Goal: Download file/media

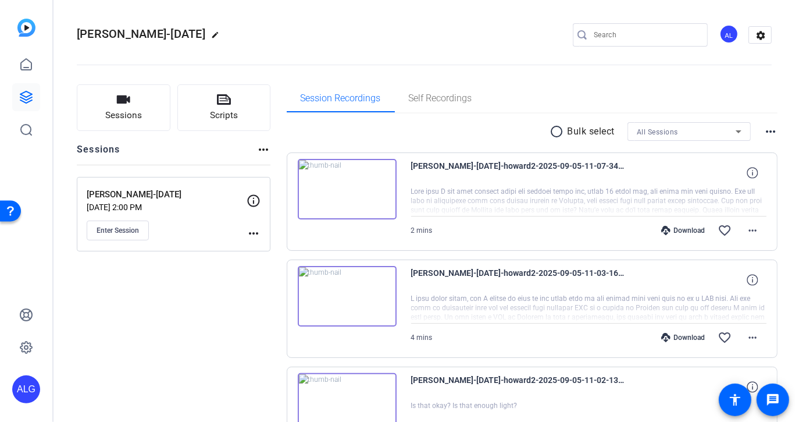
click at [554, 127] on mat-icon "radio_button_unchecked" at bounding box center [558, 131] width 17 height 14
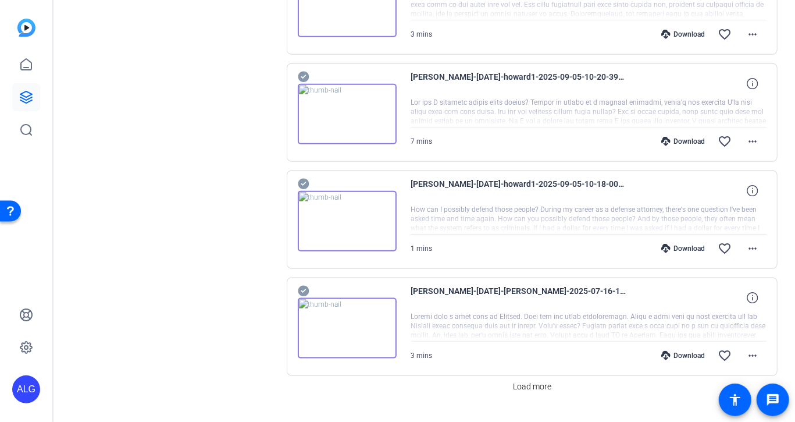
scroll to position [839, 0]
click at [305, 284] on icon at bounding box center [303, 289] width 11 height 11
click at [301, 284] on icon at bounding box center [303, 289] width 11 height 11
click at [305, 177] on icon at bounding box center [303, 182] width 11 height 11
click at [303, 71] on icon at bounding box center [303, 75] width 11 height 11
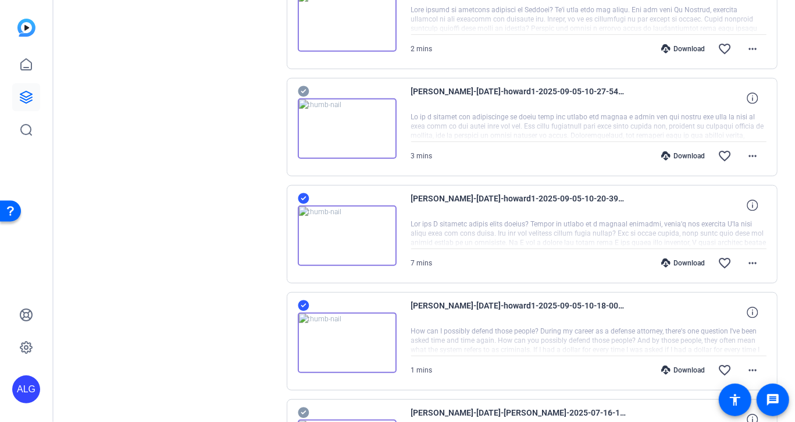
scroll to position [685, 0]
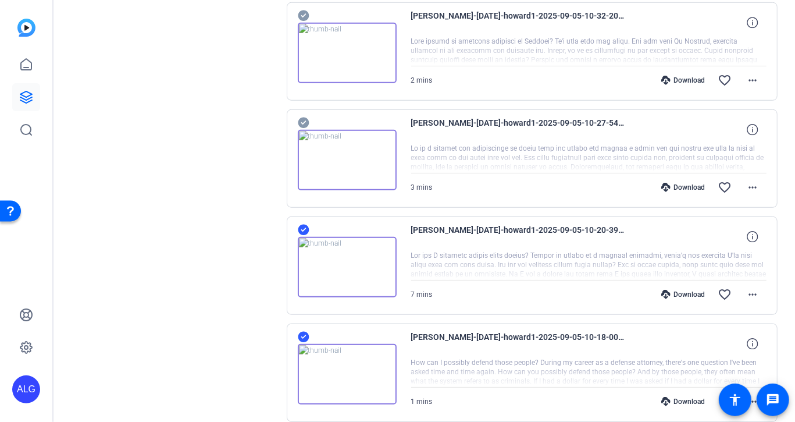
click at [304, 113] on div "[PERSON_NAME]-[DATE]-howard1-2025-09-05-10-27-54-611-0 3 mins Download favorite…" at bounding box center [532, 158] width 491 height 98
click at [304, 119] on icon at bounding box center [303, 122] width 11 height 11
click at [306, 5] on div "[PERSON_NAME]-[DATE]-howard1-2025-09-05-10-32-20-338-0 2 mins Download favorite…" at bounding box center [532, 51] width 491 height 98
click at [301, 15] on icon at bounding box center [304, 16] width 12 height 14
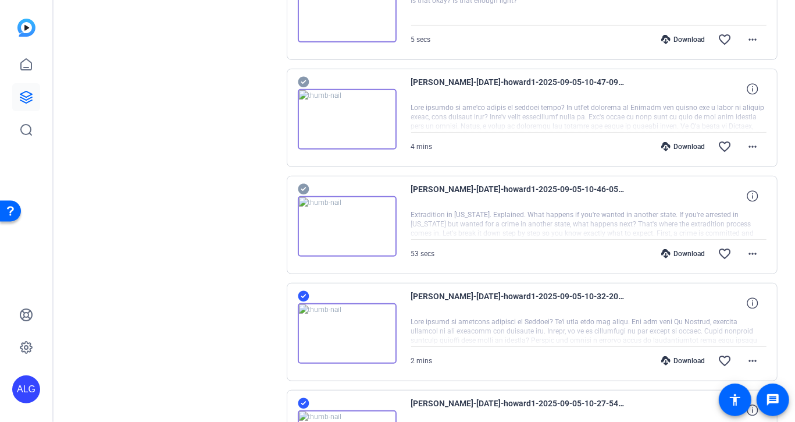
scroll to position [403, 0]
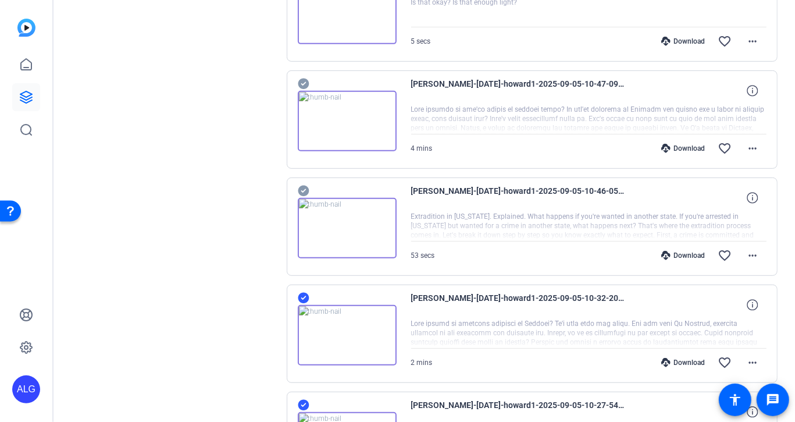
click at [303, 188] on icon at bounding box center [303, 191] width 11 height 11
click at [302, 80] on icon at bounding box center [303, 84] width 11 height 11
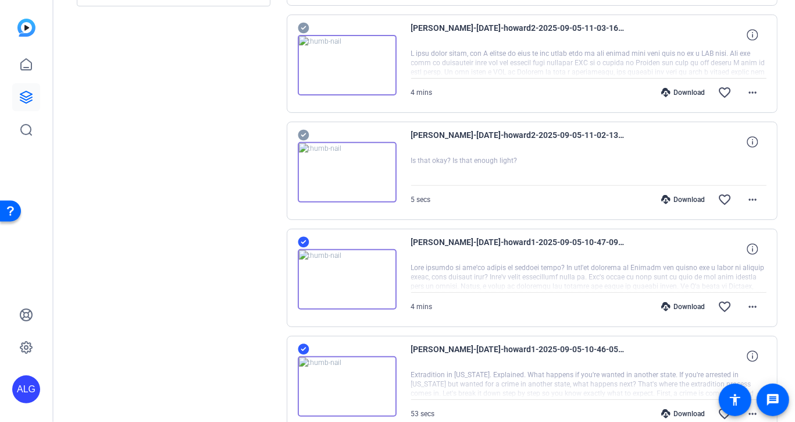
scroll to position [205, 0]
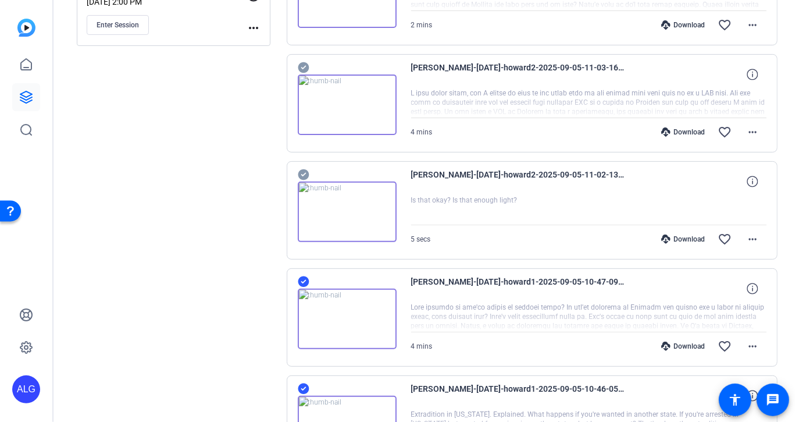
click at [302, 175] on icon at bounding box center [303, 174] width 11 height 11
click at [300, 173] on icon at bounding box center [304, 174] width 12 height 14
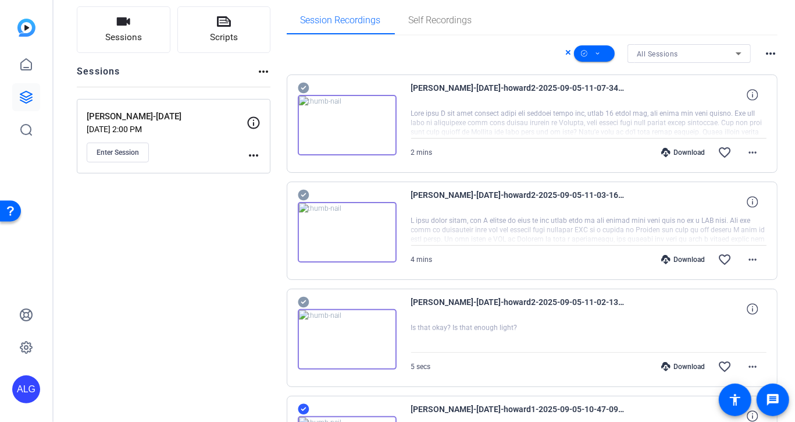
scroll to position [70, 0]
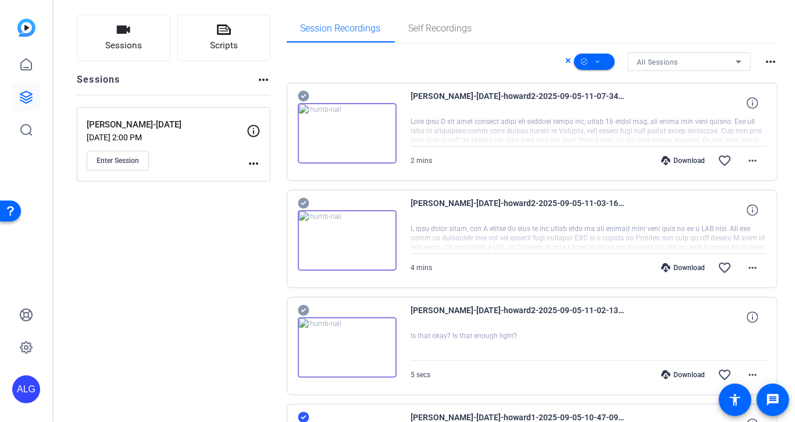
click at [304, 202] on icon at bounding box center [304, 203] width 12 height 14
click at [303, 94] on icon at bounding box center [303, 96] width 11 height 11
click at [776, 64] on mat-icon "more_horiz" at bounding box center [771, 62] width 14 height 14
click at [600, 62] on div at bounding box center [397, 211] width 795 height 422
click at [600, 62] on icon at bounding box center [598, 62] width 6 height 15
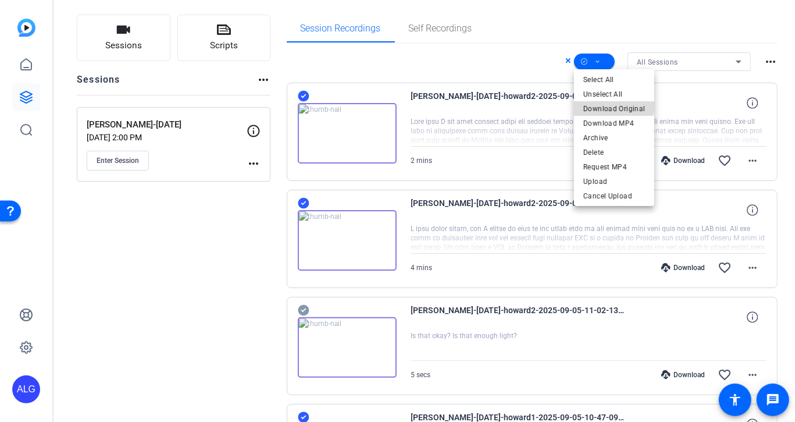
click at [611, 102] on span "Download Original" at bounding box center [614, 108] width 62 height 14
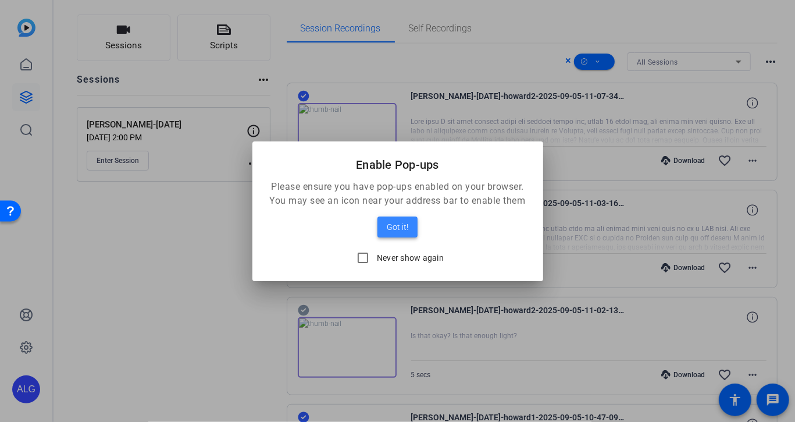
click at [393, 224] on span "Got it!" at bounding box center [398, 227] width 22 height 14
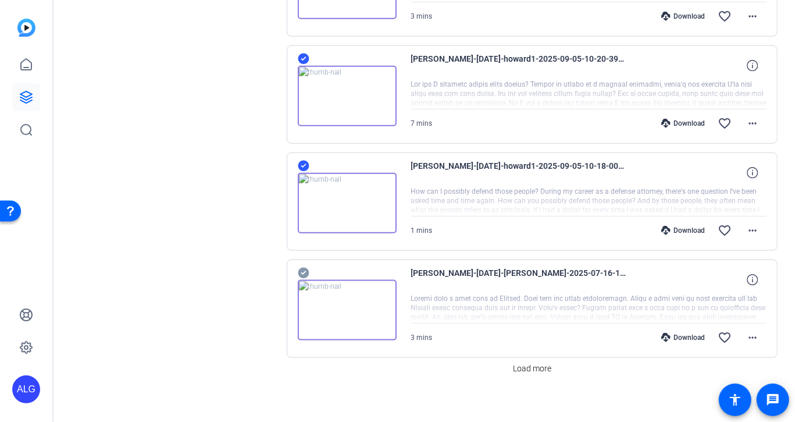
scroll to position [862, 0]
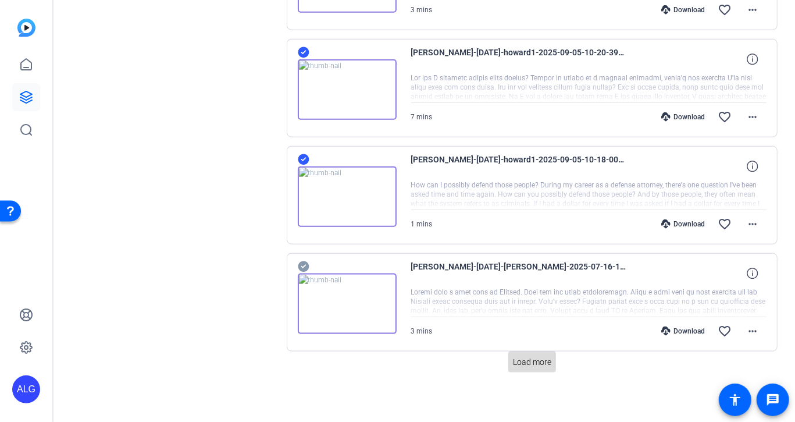
click at [526, 357] on span "Load more" at bounding box center [532, 362] width 38 height 12
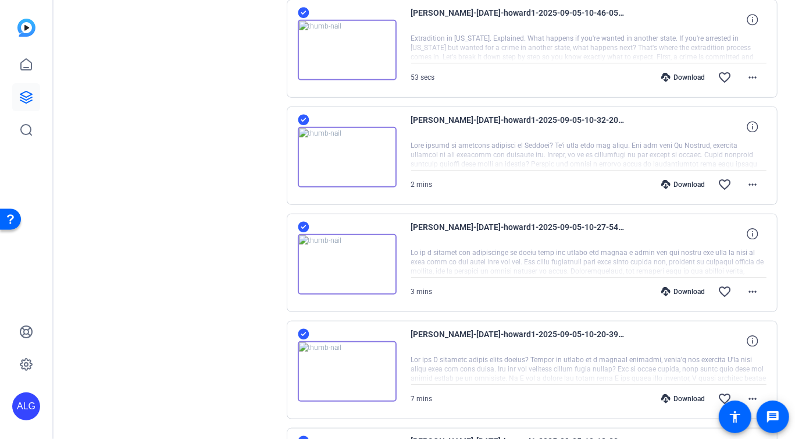
scroll to position [0, 0]
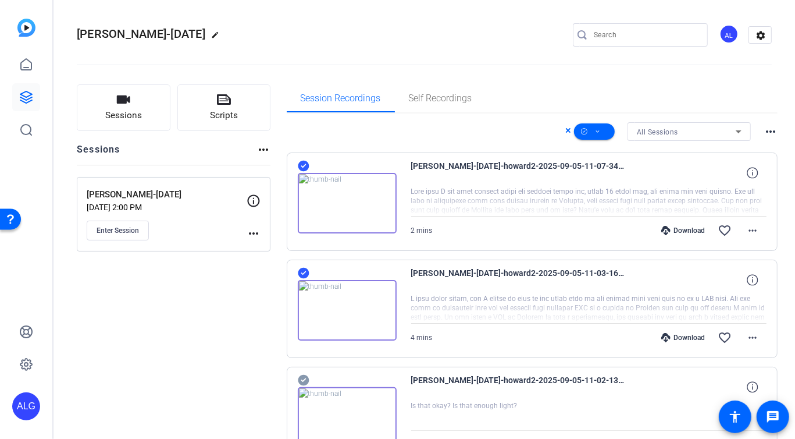
click at [103, 25] on h2 "[PERSON_NAME]-[DATE] edit" at bounding box center [151, 34] width 148 height 20
click at [17, 28] on img at bounding box center [26, 28] width 18 height 18
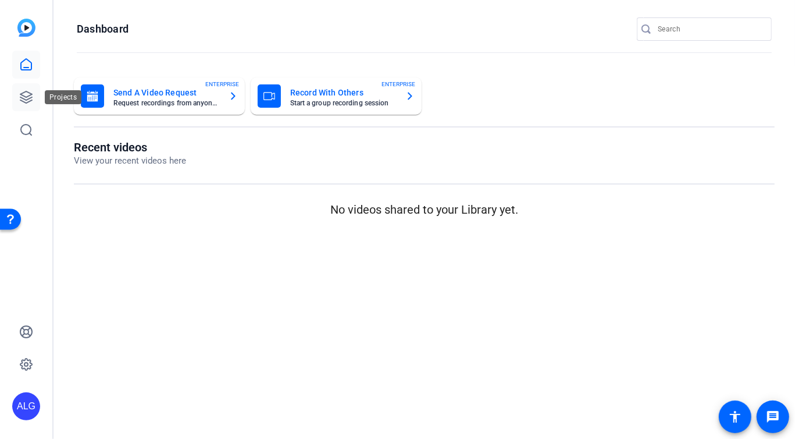
click at [28, 95] on icon at bounding box center [26, 97] width 12 height 12
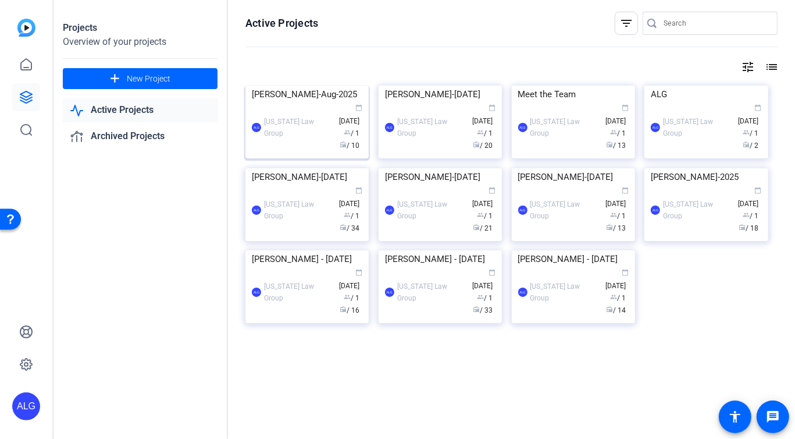
click at [332, 85] on img at bounding box center [306, 85] width 123 height 0
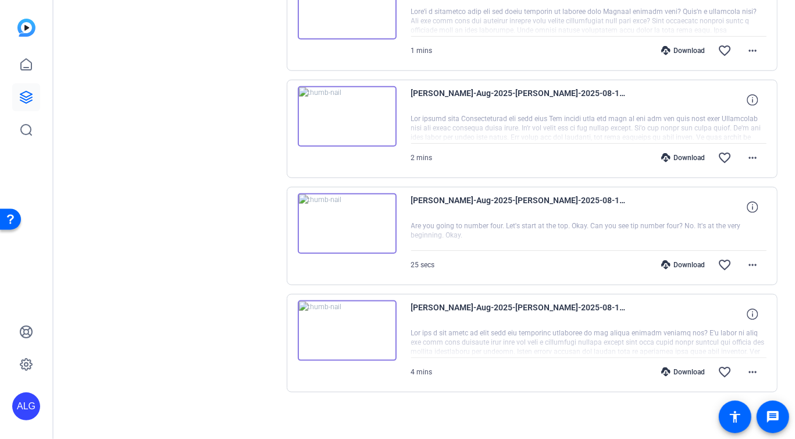
scroll to position [825, 0]
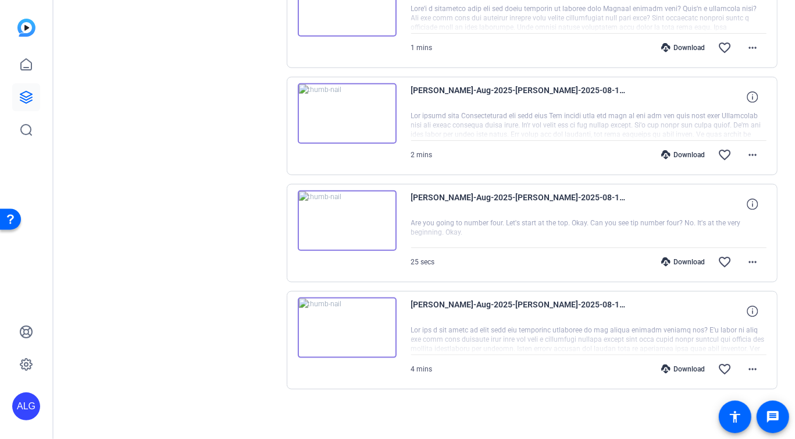
click at [346, 327] on img at bounding box center [347, 327] width 99 height 60
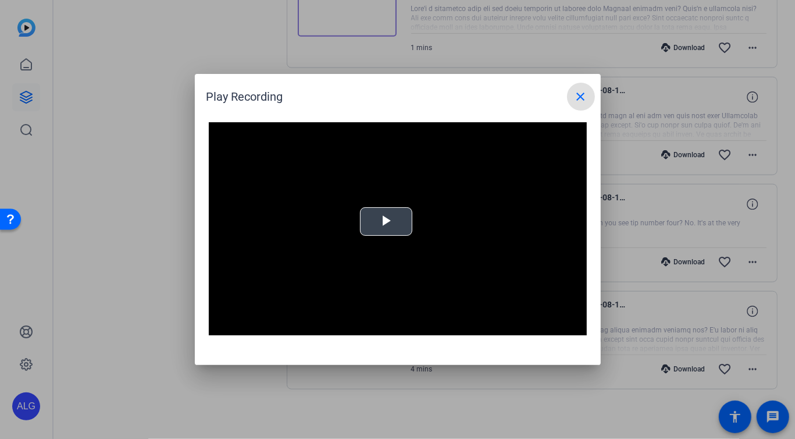
click at [386, 222] on span "Video Player" at bounding box center [386, 222] width 0 height 0
click at [579, 92] on mat-icon "close" at bounding box center [581, 97] width 14 height 14
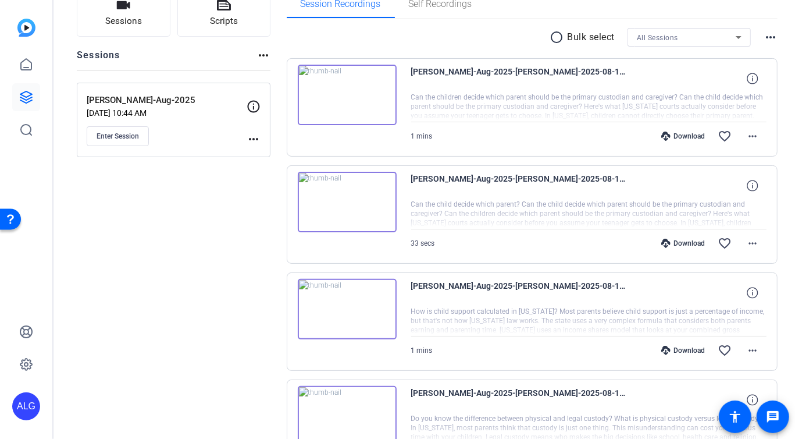
scroll to position [0, 0]
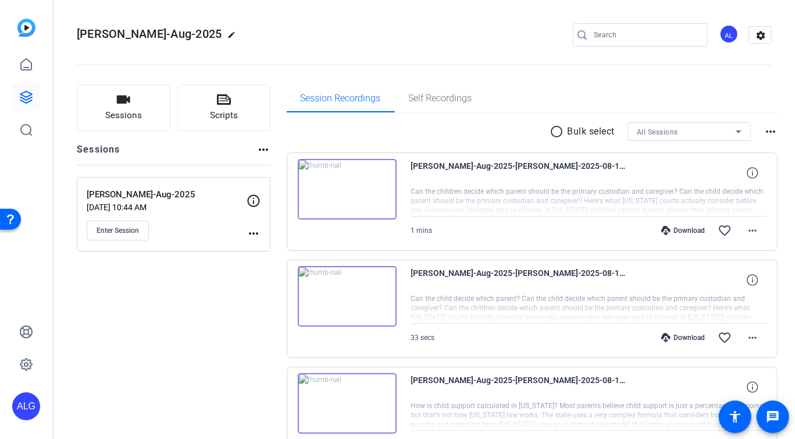
click at [437, 1] on div "[PERSON_NAME]-Aug-2025 edit AL settings" at bounding box center [424, 35] width 695 height 88
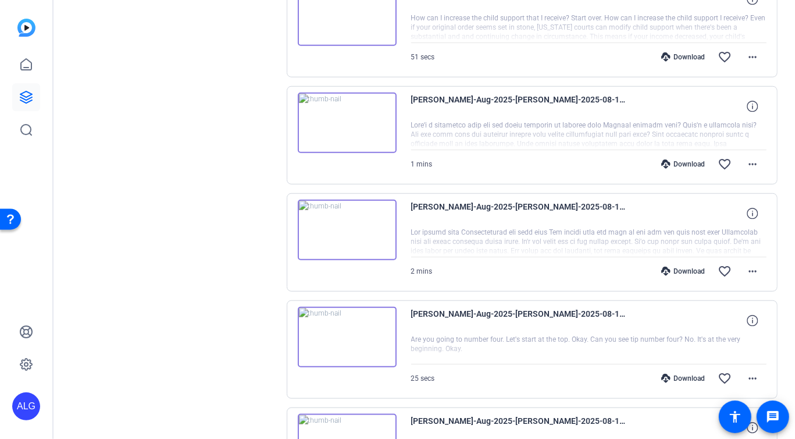
scroll to position [825, 0]
